Goal: Book appointment/travel/reservation

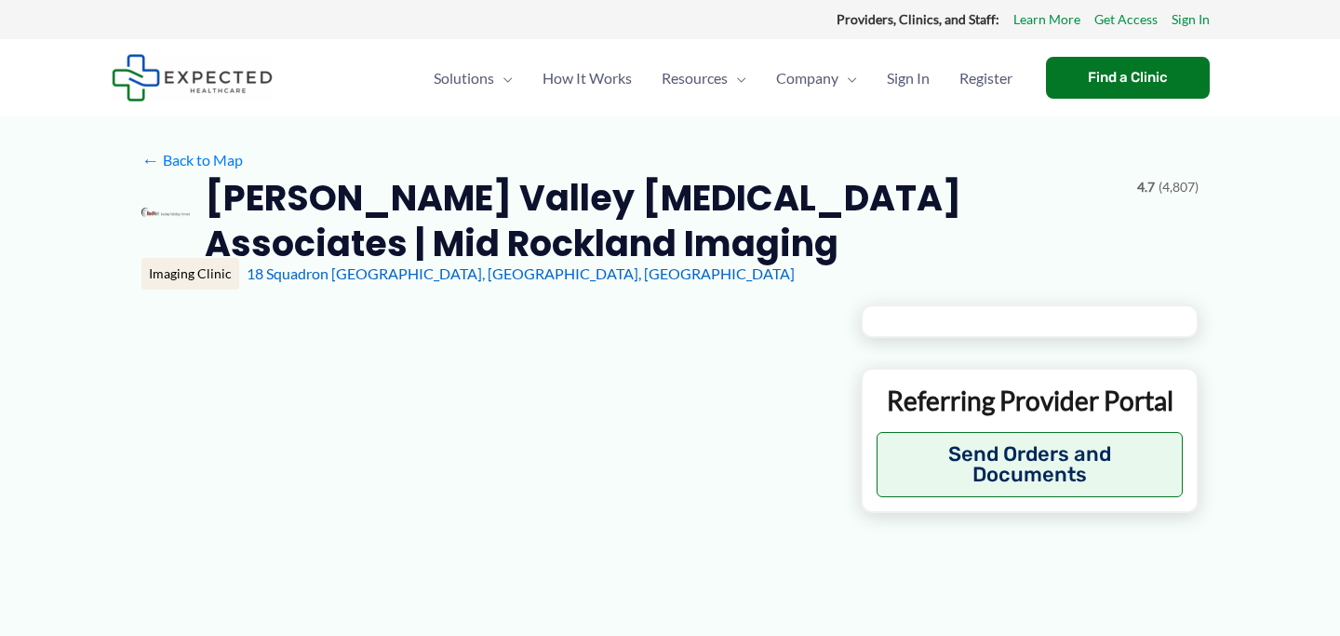
type input "**********"
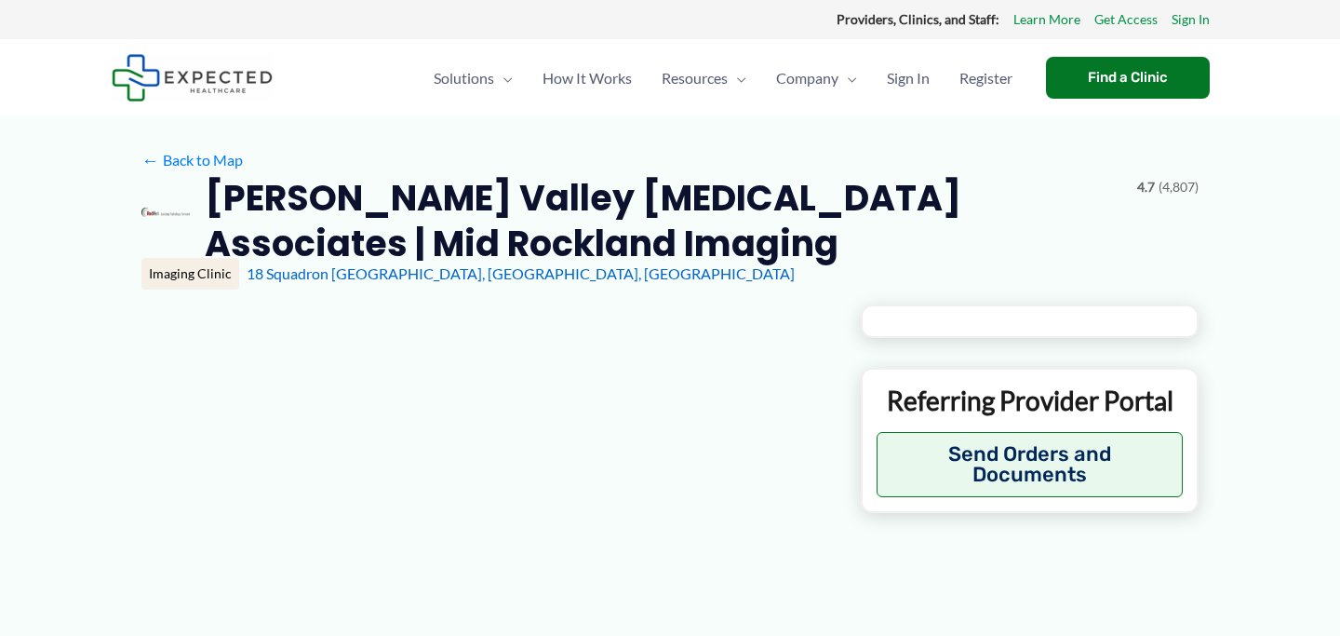
type input "**********"
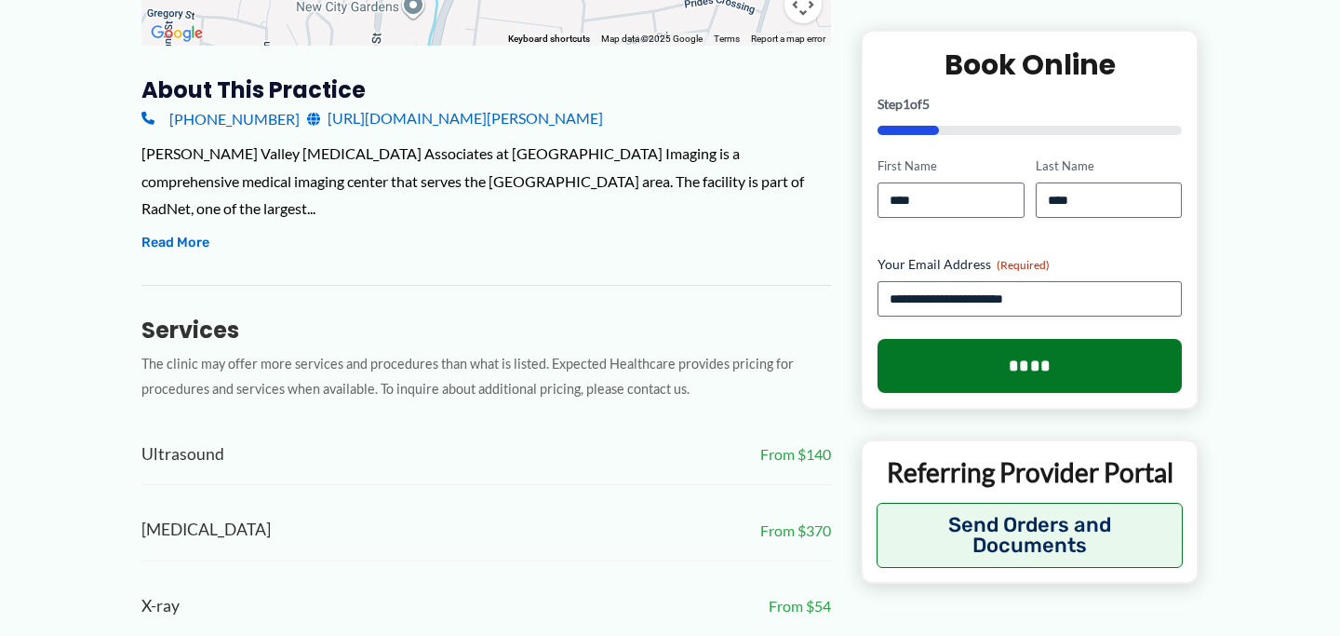
scroll to position [674, 0]
